Goal: Transaction & Acquisition: Purchase product/service

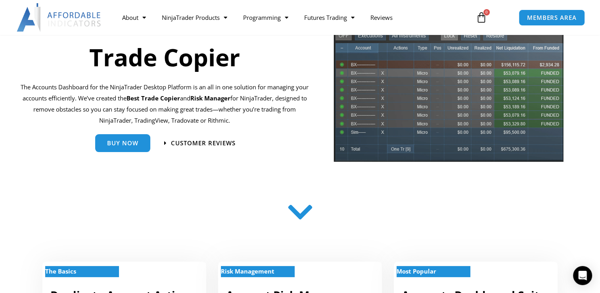
scroll to position [79, 0]
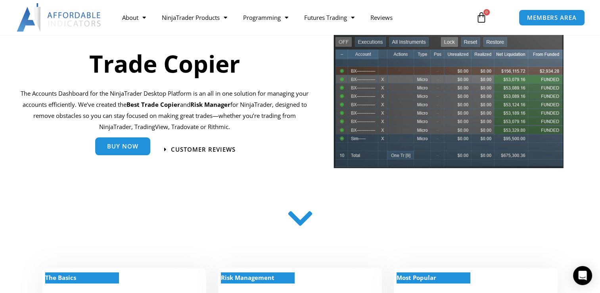
click at [106, 149] on link "Buy Now" at bounding box center [122, 146] width 55 height 18
